Goal: Transaction & Acquisition: Purchase product/service

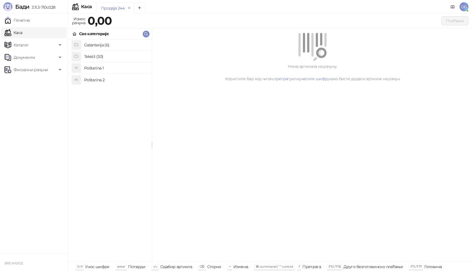
click at [22, 32] on link "Каса" at bounding box center [14, 32] width 18 height 11
click at [89, 68] on h4 "Poštarina 1" at bounding box center [115, 68] width 63 height 9
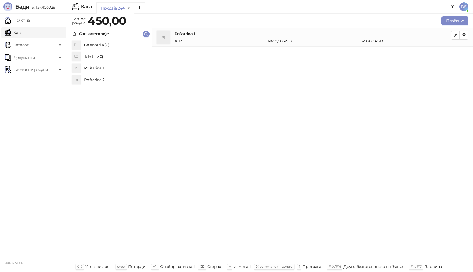
click at [88, 55] on h4 "Tekstil (30)" at bounding box center [115, 56] width 63 height 9
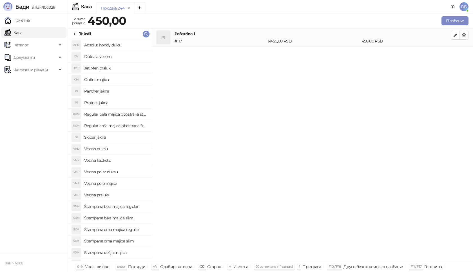
click at [128, 229] on h4 "Štampana crna majica regular" at bounding box center [115, 229] width 63 height 9
click at [455, 53] on icon "button" at bounding box center [455, 53] width 3 height 3
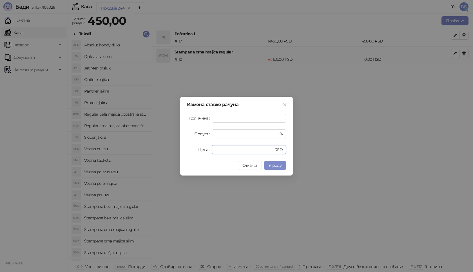
drag, startPoint x: 211, startPoint y: 150, endPoint x: 194, endPoint y: 149, distance: 17.8
click at [196, 150] on div "Цена * RSD" at bounding box center [236, 149] width 99 height 9
type input "****"
click at [270, 163] on span "У реду" at bounding box center [275, 165] width 13 height 5
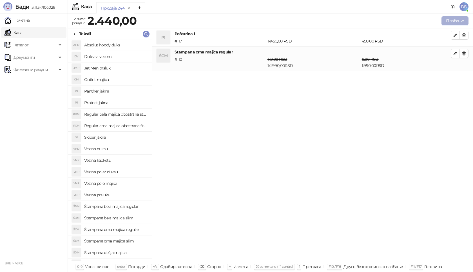
click at [459, 21] on button "Плаћање" at bounding box center [454, 20] width 27 height 9
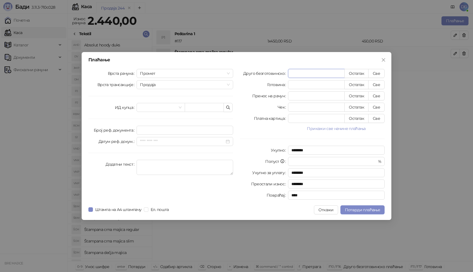
paste input "number"
click at [375, 71] on button "Све" at bounding box center [376, 73] width 16 height 9
type input "****"
click at [211, 109] on input "text" at bounding box center [204, 107] width 39 height 9
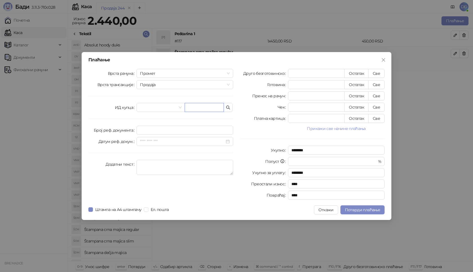
paste input "**********"
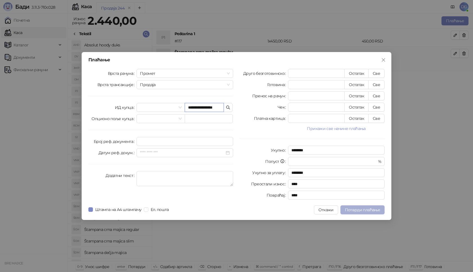
type input "**********"
click at [358, 210] on span "Потврди плаћање" at bounding box center [362, 209] width 35 height 5
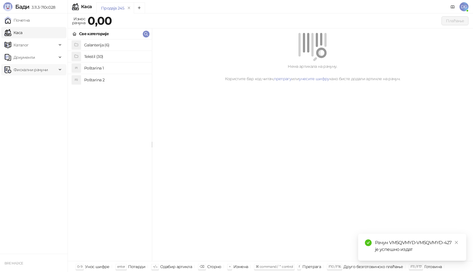
click at [36, 70] on span "Фискални рачуни" at bounding box center [31, 69] width 34 height 11
click at [36, 83] on link "Издати рачуни" at bounding box center [26, 82] width 38 height 11
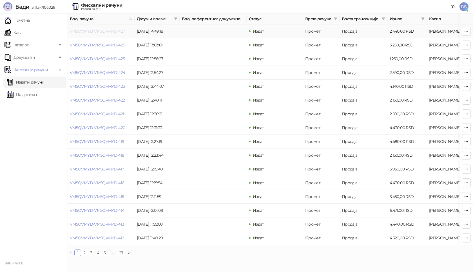
click at [100, 31] on link "VM5QVMYD-VM5QVMYD-427" at bounding box center [97, 31] width 55 height 5
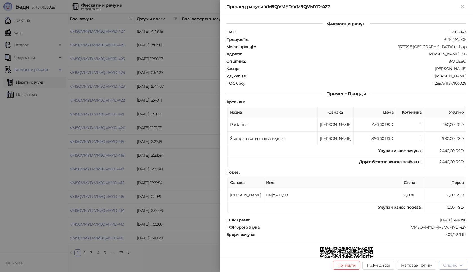
click at [448, 264] on div "Опције" at bounding box center [450, 265] width 14 height 5
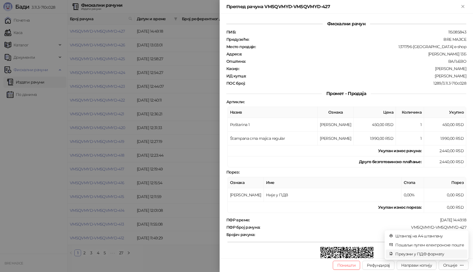
click at [437, 254] on span "Преузми у ПДФ формату" at bounding box center [429, 254] width 69 height 6
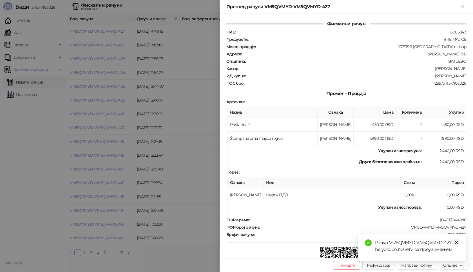
click at [458, 242] on icon "close" at bounding box center [456, 243] width 4 height 4
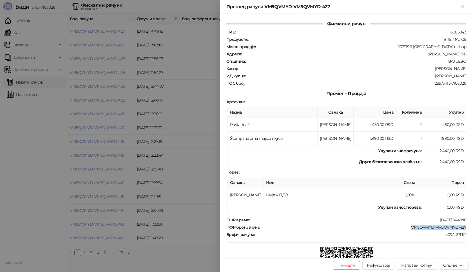
drag, startPoint x: 466, startPoint y: 227, endPoint x: 407, endPoint y: 227, distance: 58.8
click at [407, 227] on div "Фискални рачун ПИБ : 115085843 Предузеће : BRE MAJICE Место продаје : 1371796-B…" at bounding box center [346, 136] width 253 height 245
copy div "VM5QVMYD-VM5QVMYD-427"
drag, startPoint x: 462, startPoint y: 74, endPoint x: 432, endPoint y: 75, distance: 29.6
click at [432, 75] on div ":[PERSON_NAME]" at bounding box center [356, 75] width 220 height 5
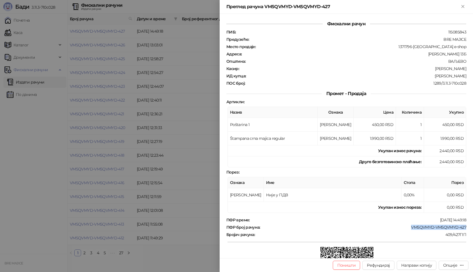
copy div "[PERSON_NAME]"
